Goal: Task Accomplishment & Management: Manage account settings

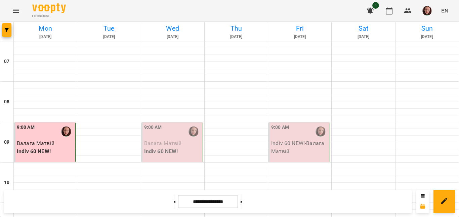
scroll to position [500, 0]
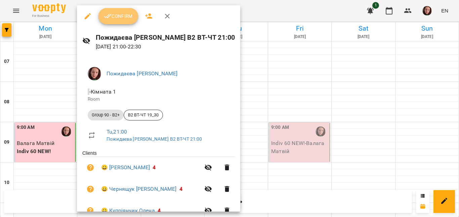
click at [120, 14] on span "Confirm" at bounding box center [118, 16] width 29 height 8
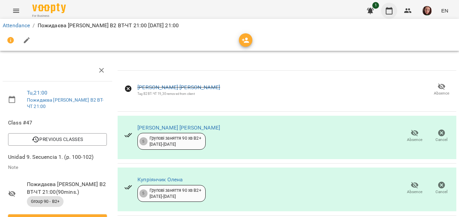
click at [389, 11] on icon "button" at bounding box center [389, 11] width 8 height 8
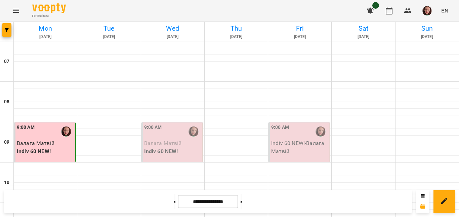
scroll to position [500, 0]
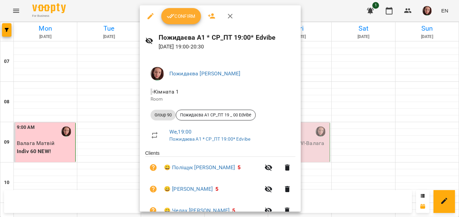
click at [148, 14] on icon "button" at bounding box center [150, 16] width 8 height 8
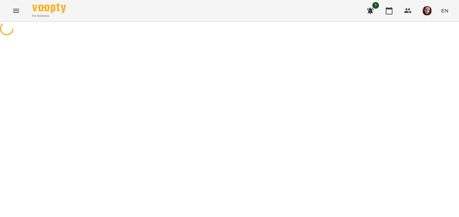
select select "********"
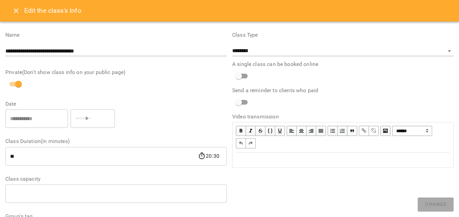
click at [15, 14] on icon "Close" at bounding box center [16, 11] width 8 height 8
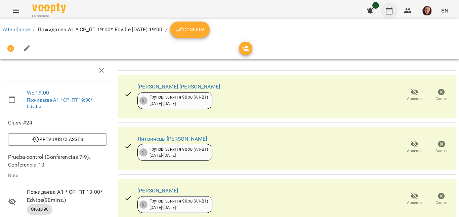
click at [389, 13] on icon "button" at bounding box center [389, 11] width 8 height 8
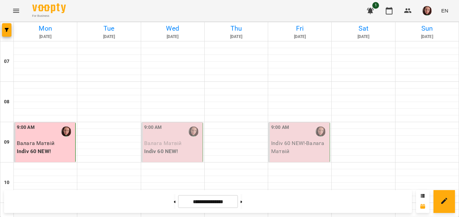
click at [167, 131] on div "9:00 AM" at bounding box center [172, 131] width 57 height 15
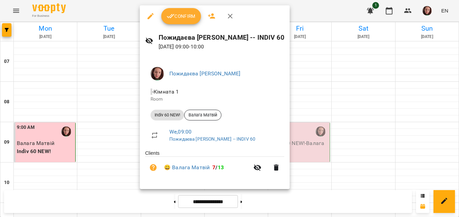
click at [180, 14] on span "Confirm" at bounding box center [181, 16] width 29 height 8
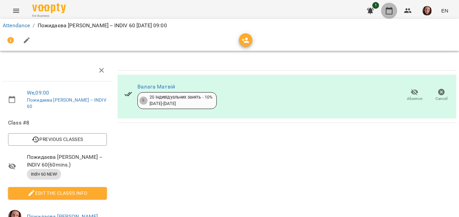
click at [387, 10] on icon "button" at bounding box center [389, 11] width 8 height 8
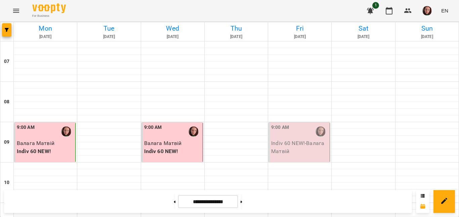
scroll to position [269, 0]
